Goal: Task Accomplishment & Management: Use online tool/utility

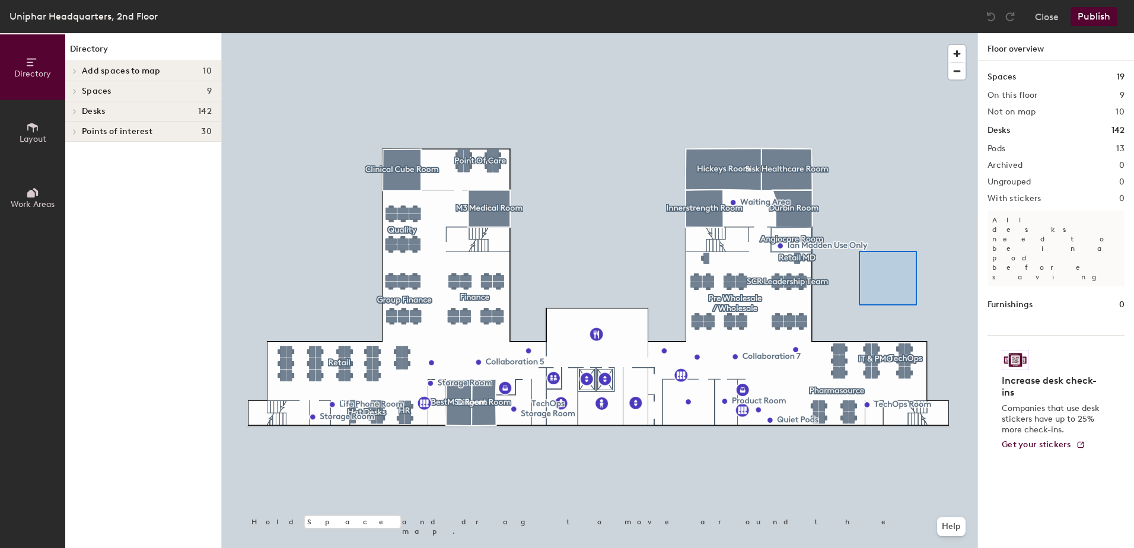
click at [848, 33] on div at bounding box center [599, 33] width 755 height 0
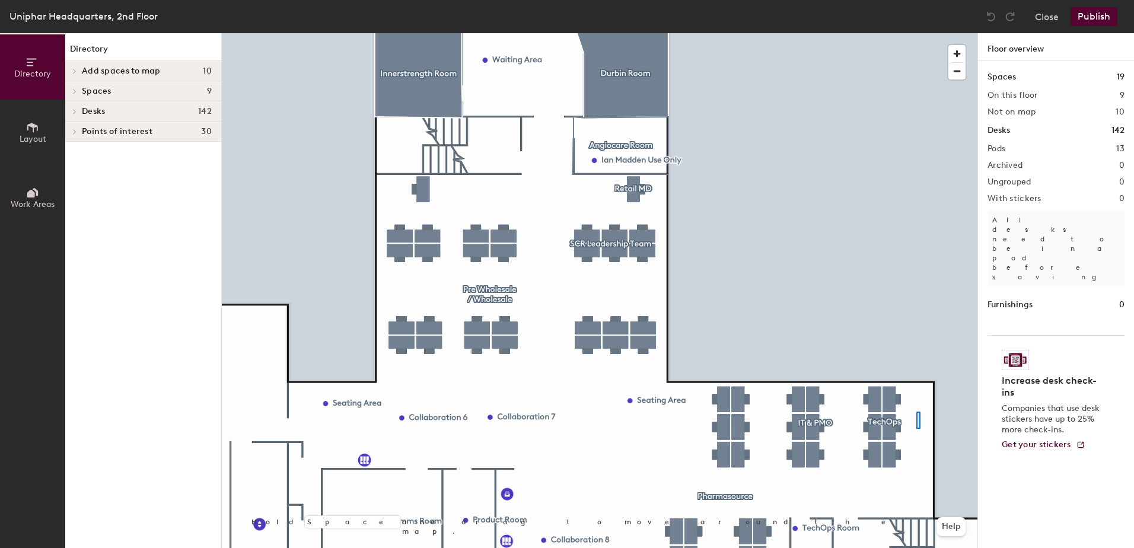
click at [916, 33] on div at bounding box center [599, 33] width 755 height 0
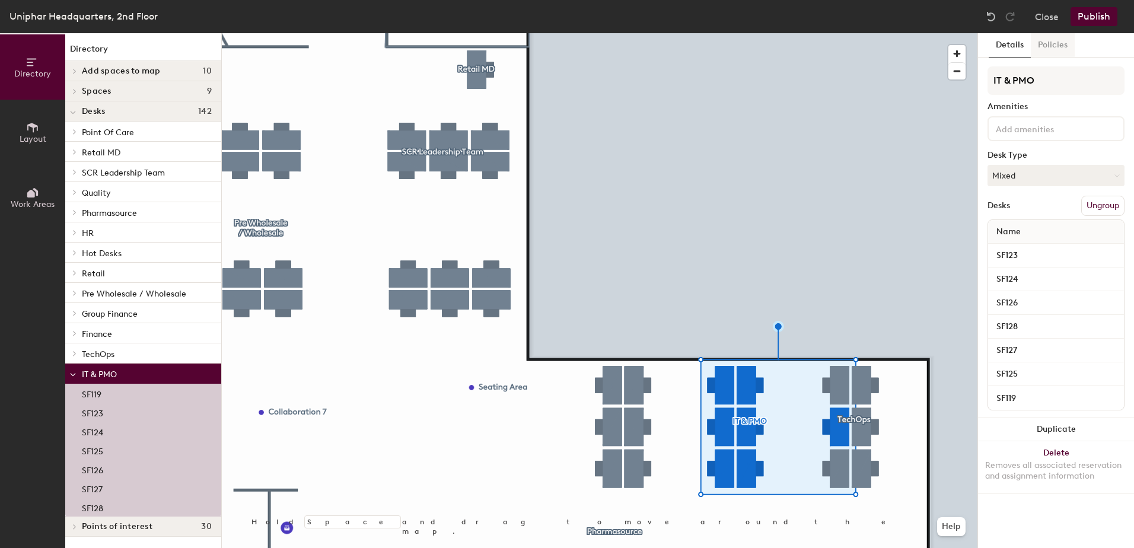
click at [1064, 41] on button "Policies" at bounding box center [1052, 45] width 44 height 24
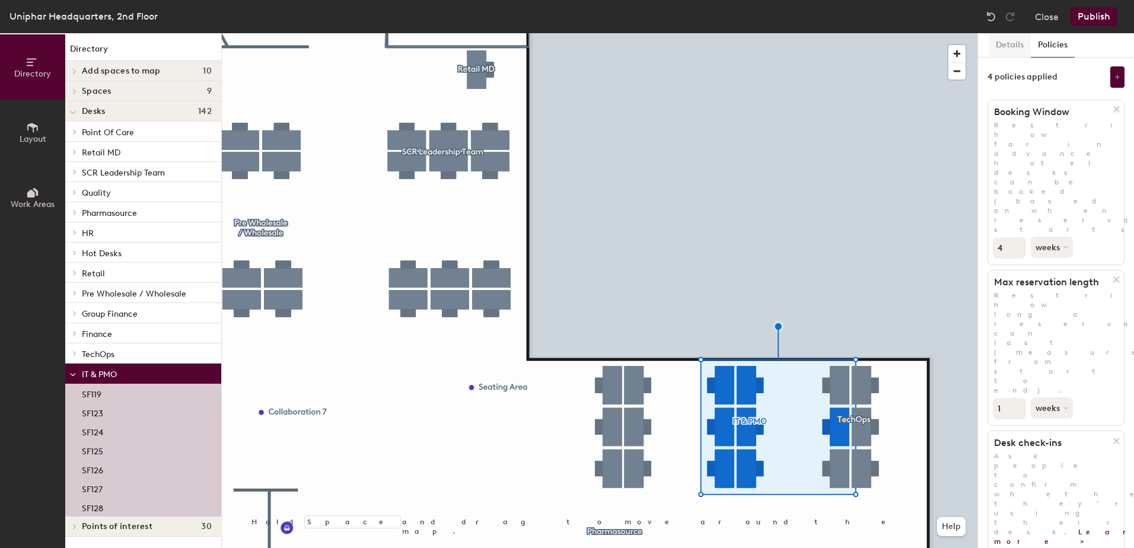
click at [1001, 47] on button "Details" at bounding box center [1009, 45] width 42 height 24
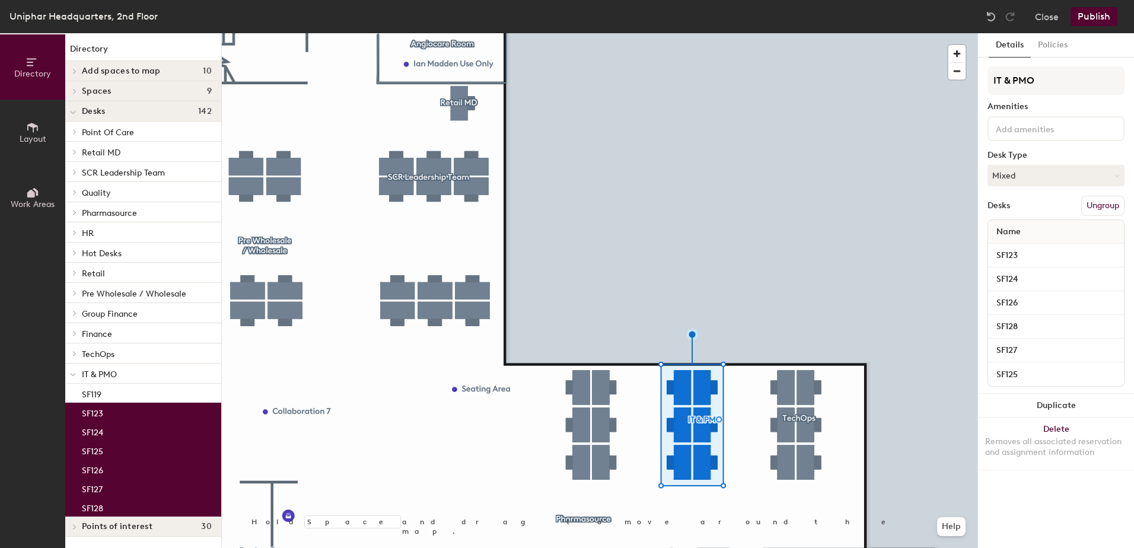
click at [1092, 18] on button "Publish" at bounding box center [1093, 16] width 47 height 19
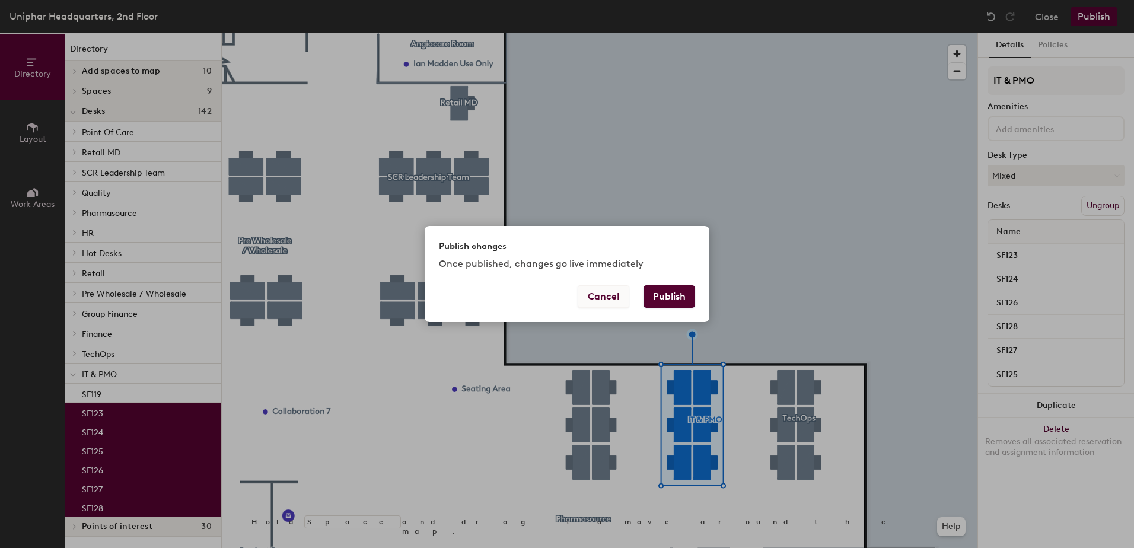
click at [596, 293] on button "Cancel" at bounding box center [603, 296] width 52 height 23
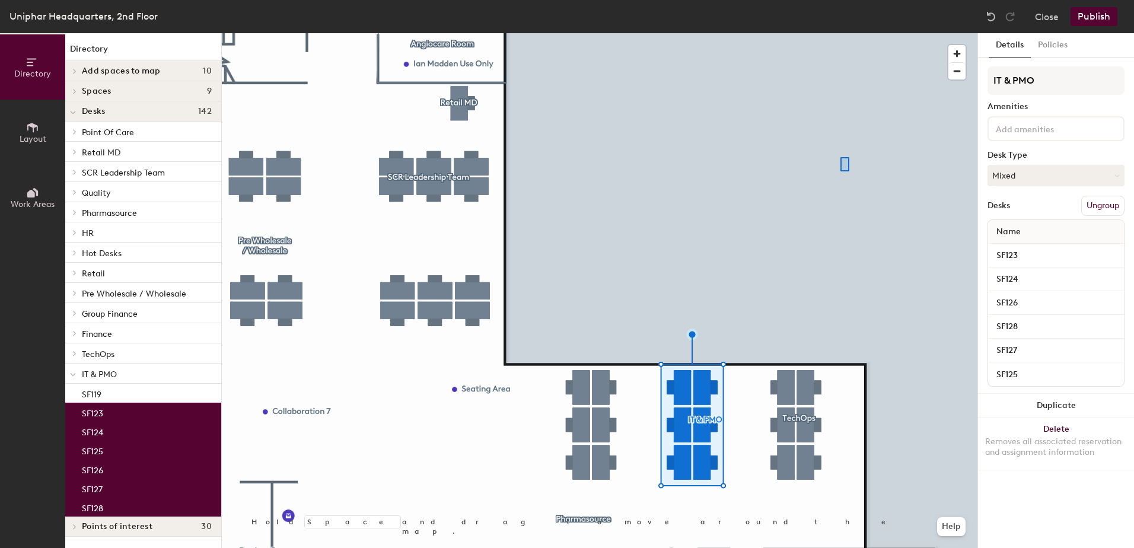
click at [840, 33] on div at bounding box center [599, 33] width 755 height 0
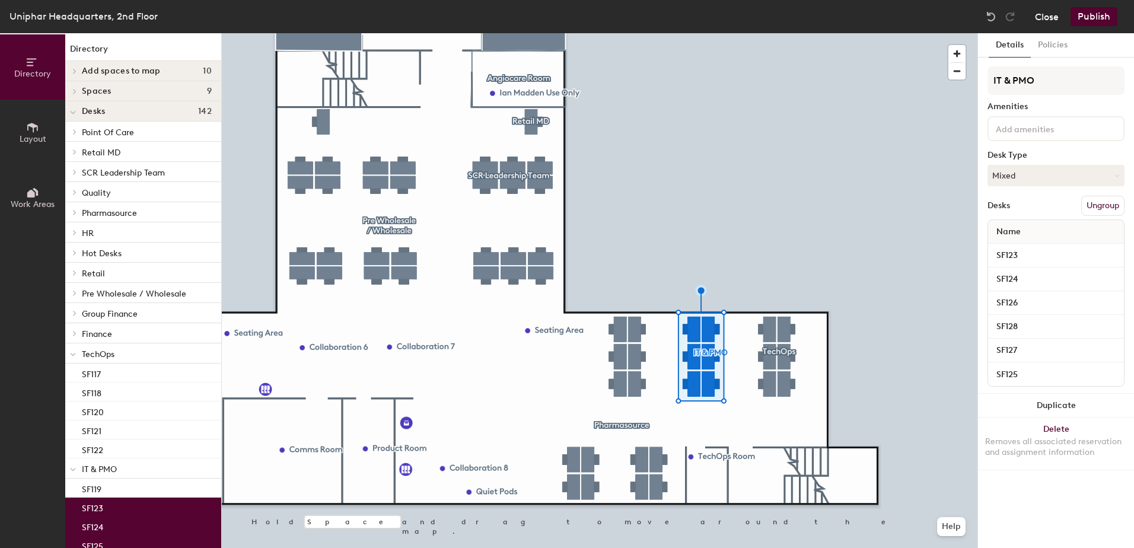
click at [1051, 15] on button "Close" at bounding box center [1047, 16] width 24 height 19
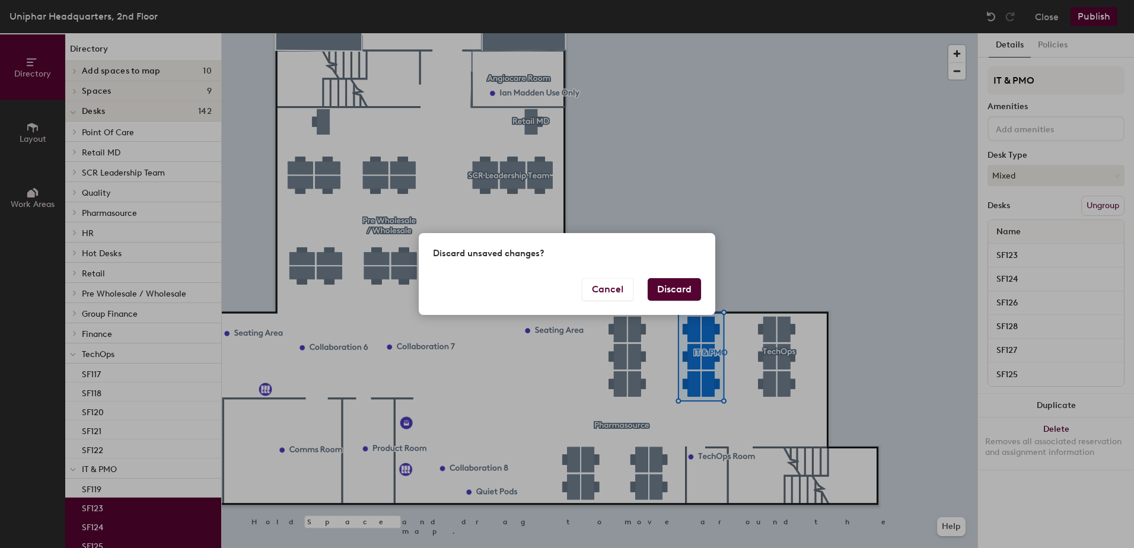
click at [687, 284] on button "Discard" at bounding box center [673, 289] width 53 height 23
